Goal: Task Accomplishment & Management: Manage account settings

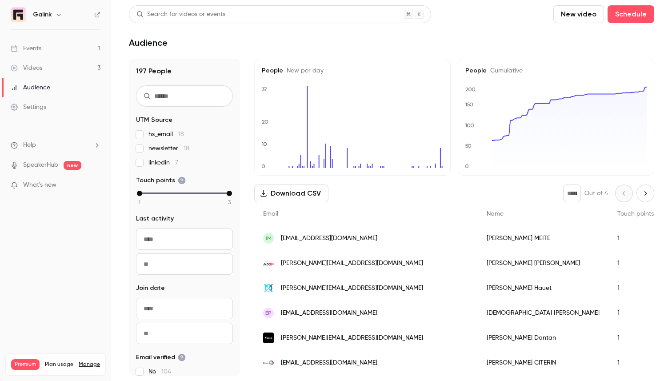
click at [34, 49] on div "Events" at bounding box center [26, 48] width 31 height 9
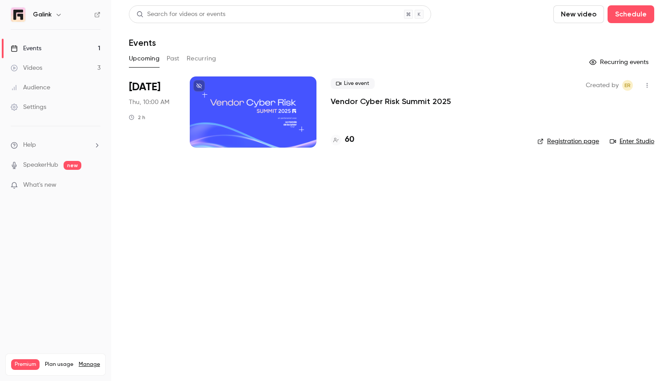
click at [347, 99] on p "Vendor Cyber Risk Summit 2025" at bounding box center [391, 101] width 120 height 11
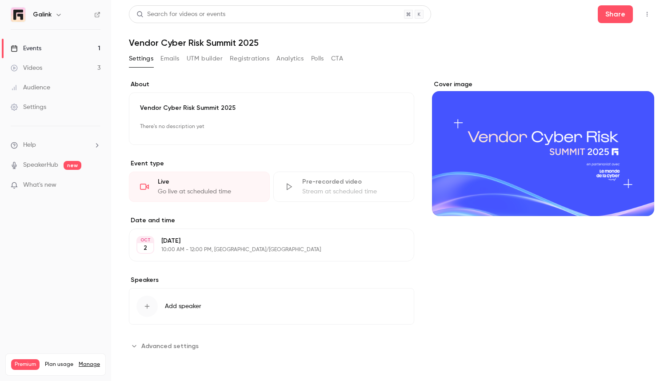
click at [163, 61] on button "Emails" at bounding box center [169, 59] width 19 height 14
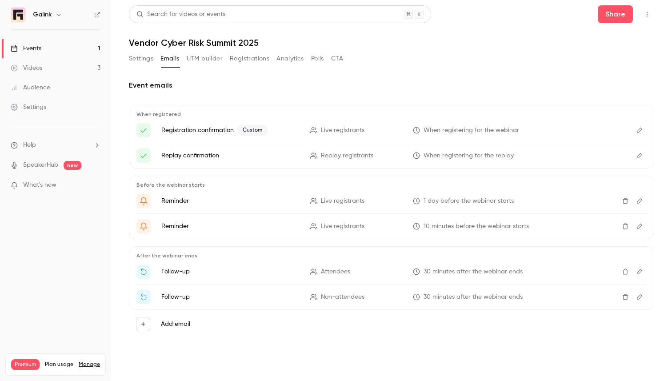
click at [256, 58] on button "Registrations" at bounding box center [250, 59] width 40 height 14
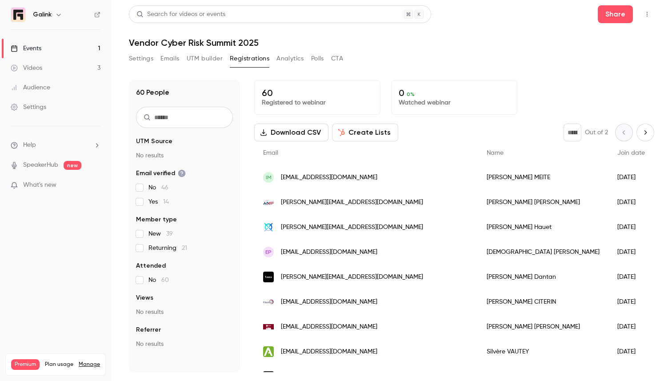
click at [193, 114] on input "text" at bounding box center [184, 117] width 97 height 21
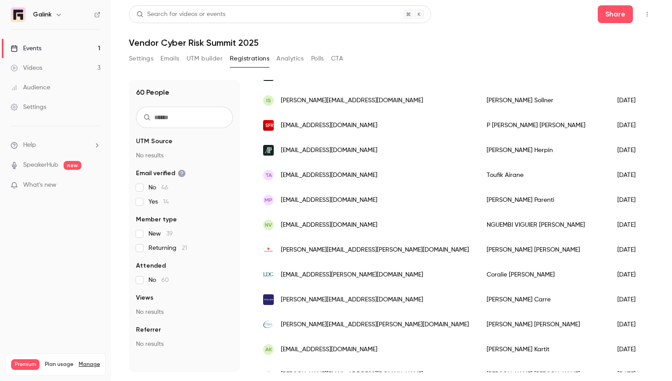
scroll to position [850, 0]
